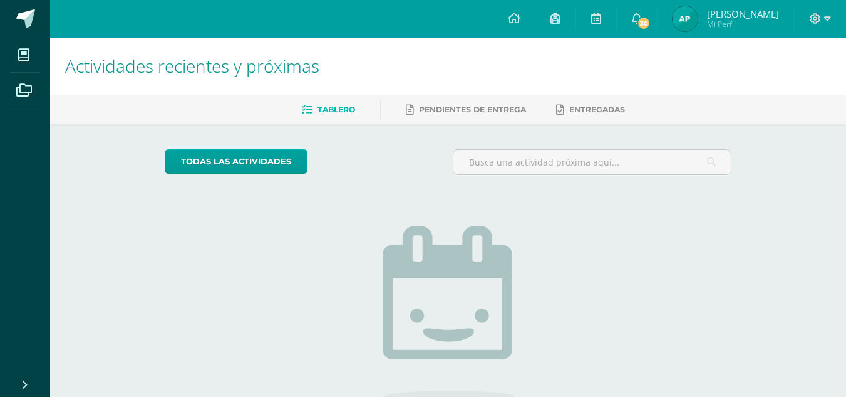
click at [698, 14] on img at bounding box center [685, 18] width 25 height 25
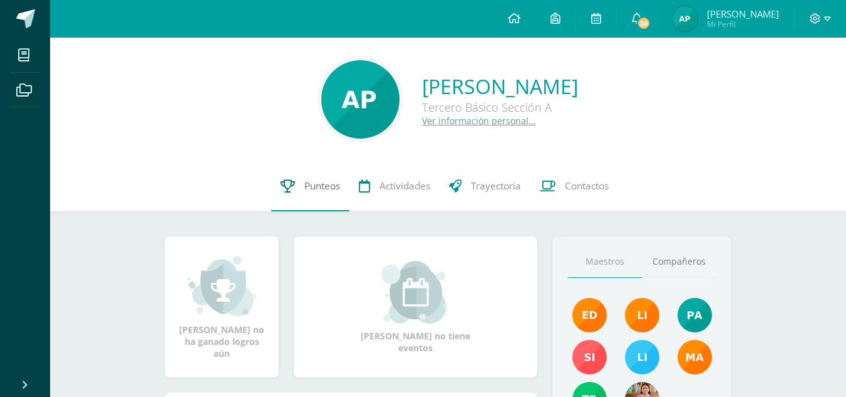
click at [325, 165] on link "Punteos" at bounding box center [310, 186] width 78 height 50
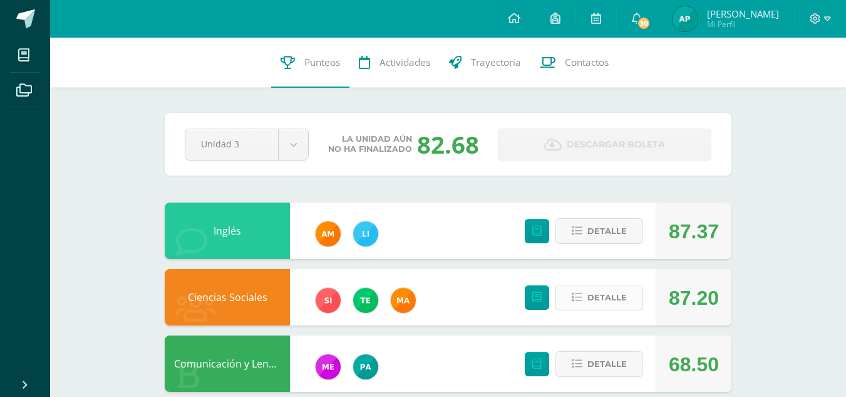
click at [593, 296] on span "Detalle" at bounding box center [607, 297] width 39 height 23
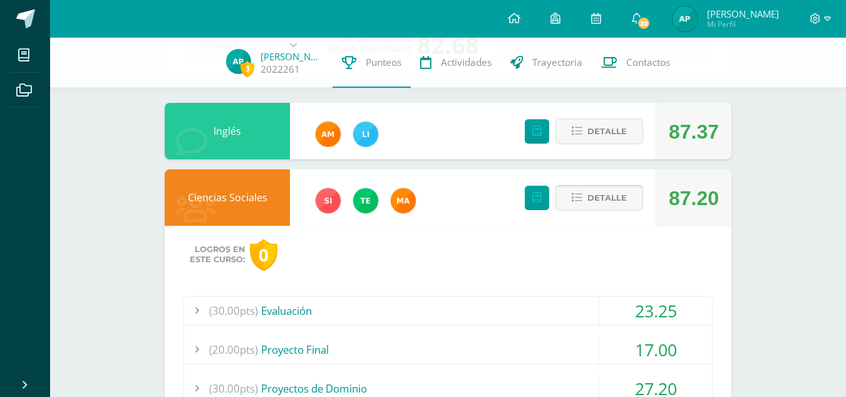
scroll to position [94, 0]
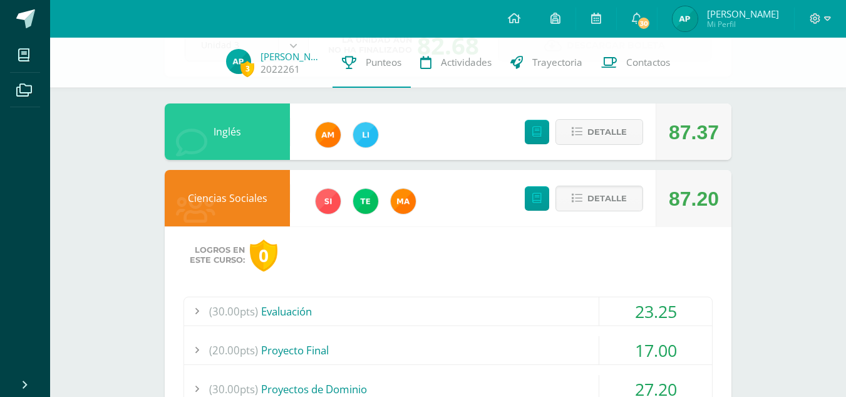
click at [571, 301] on div "(30.00pts) Evaluación" at bounding box center [448, 311] width 528 height 28
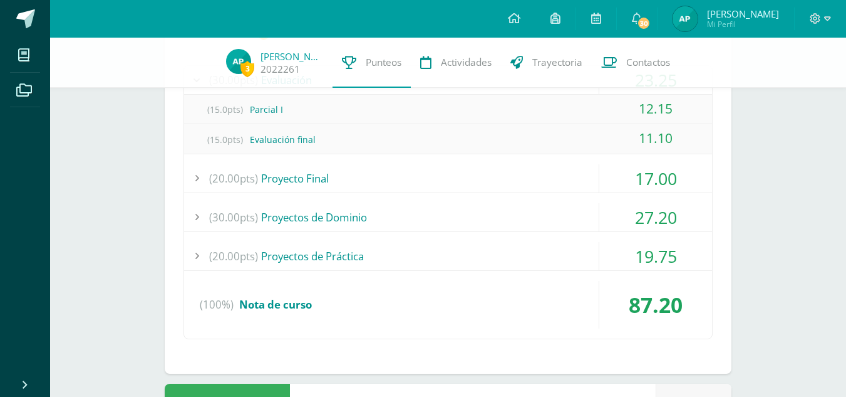
scroll to position [333, 0]
